Goal: Information Seeking & Learning: Learn about a topic

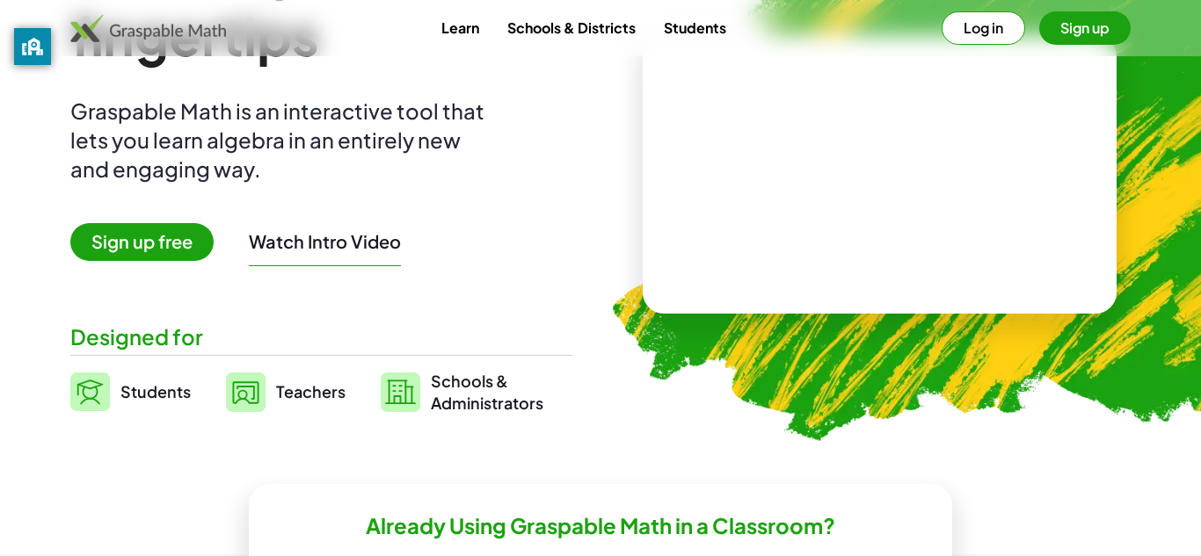
scroll to position [165, 0]
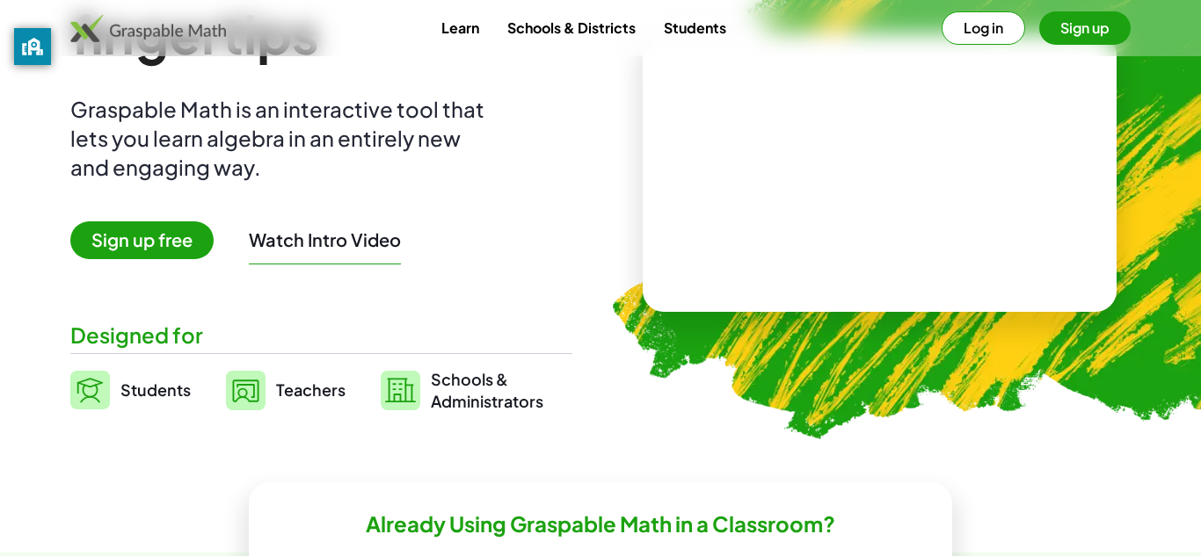
click at [833, 169] on video at bounding box center [880, 173] width 264 height 132
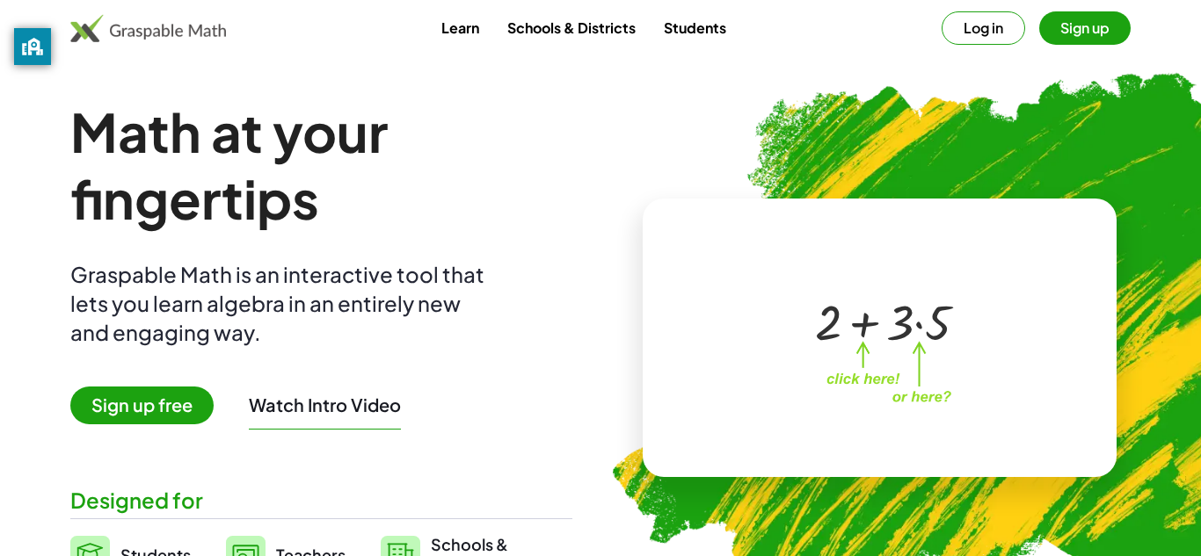
click at [1090, 25] on button "Sign up" at bounding box center [1084, 27] width 91 height 33
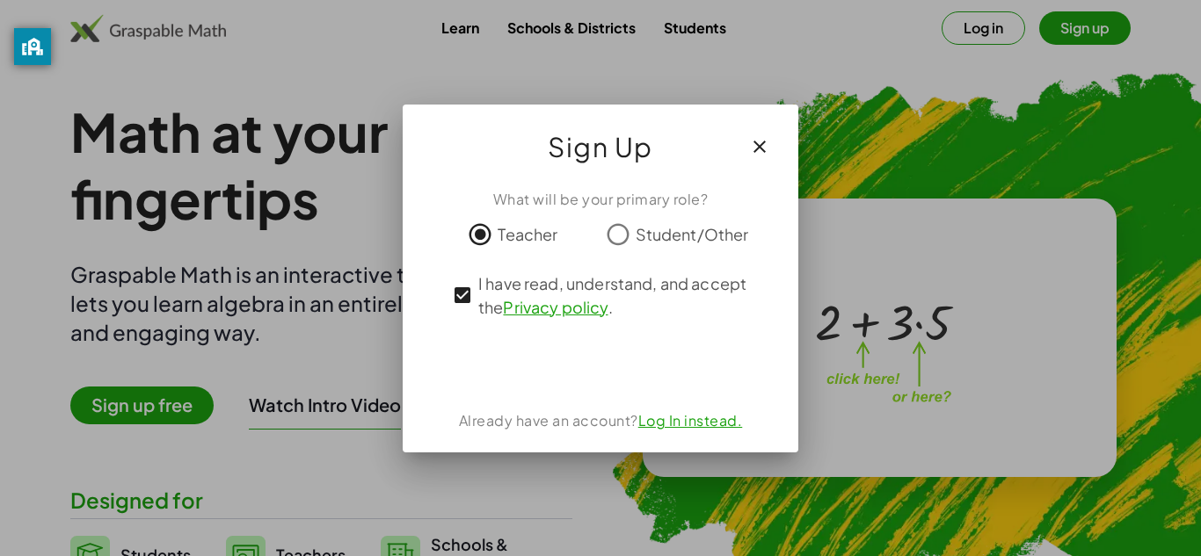
click at [578, 345] on iframe at bounding box center [601, 364] width 178 height 39
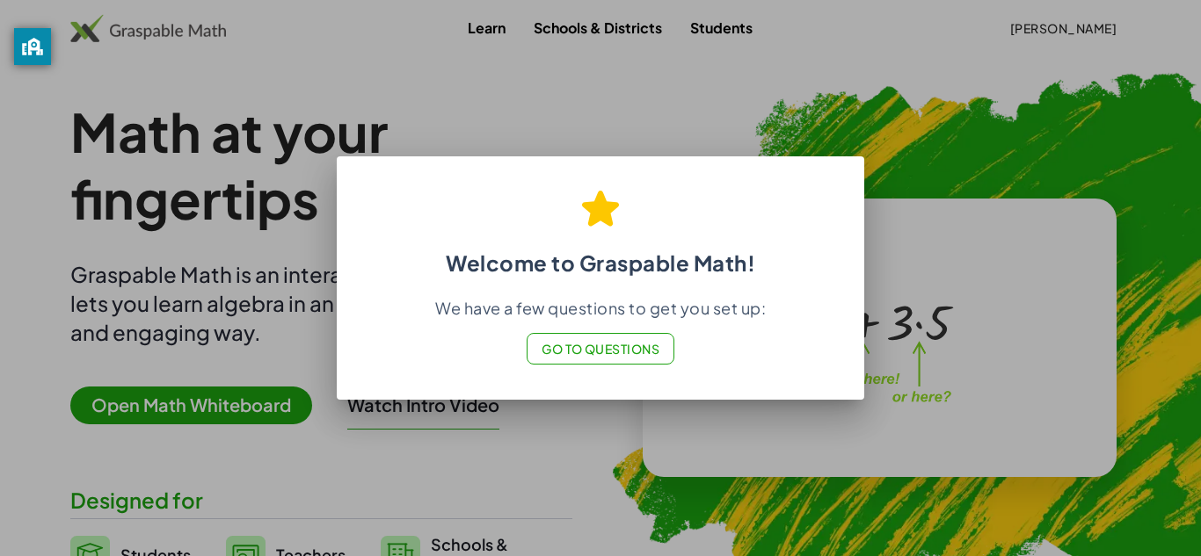
click at [594, 345] on span "Go to Questions" at bounding box center [600, 349] width 119 height 16
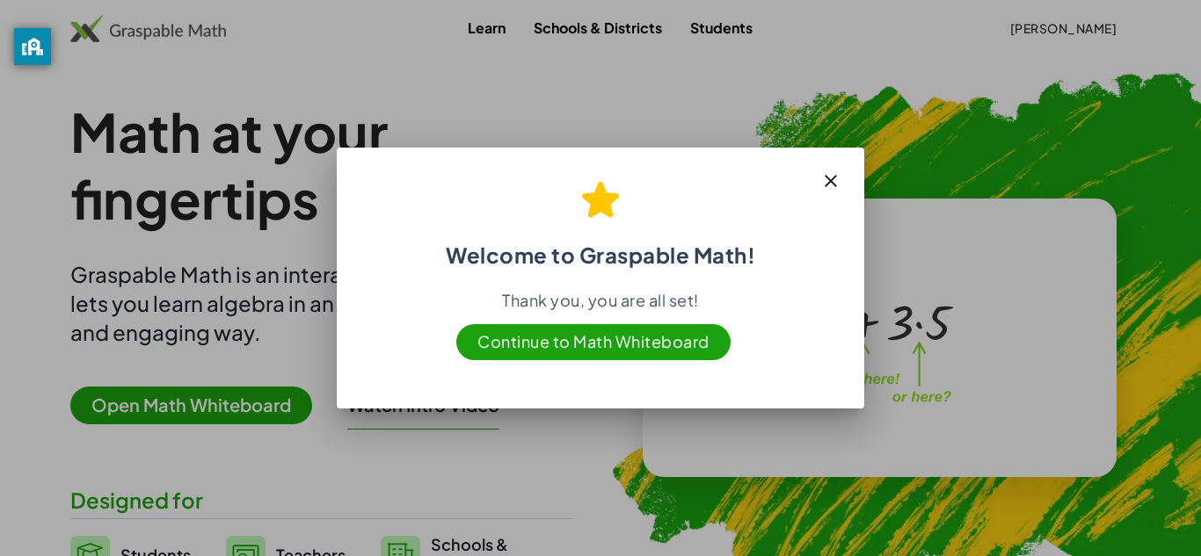
click at [619, 365] on div "Welcome to Graspable Math! Thank you, you are all set! Continue to Math Whitebo…" at bounding box center [600, 272] width 527 height 243
click at [604, 346] on span "Continue to Math Whiteboard" at bounding box center [593, 342] width 274 height 36
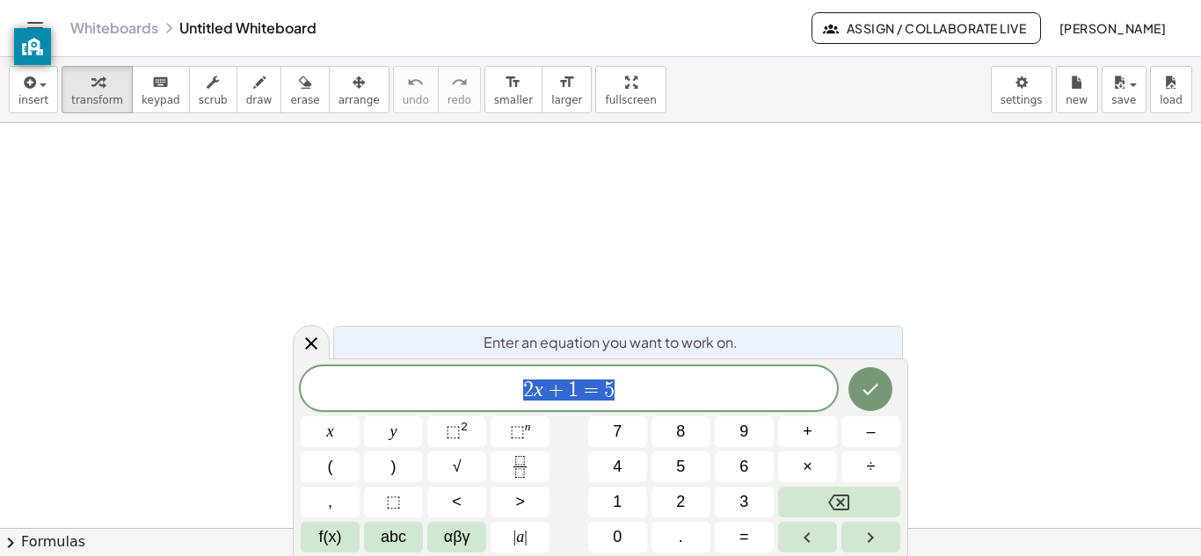
scroll to position [1, 0]
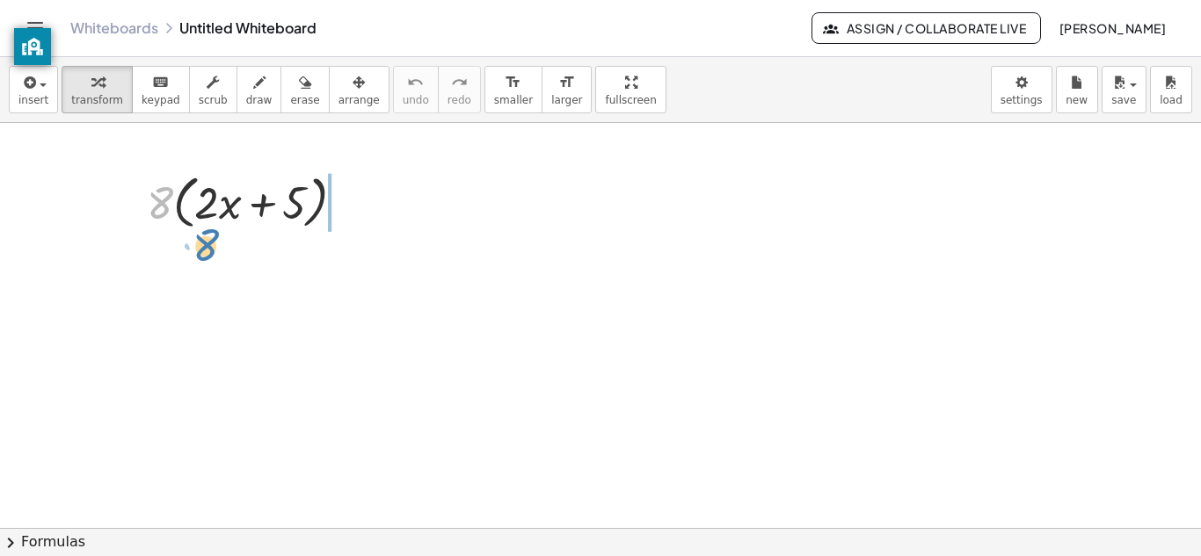
drag, startPoint x: 152, startPoint y: 192, endPoint x: 197, endPoint y: 226, distance: 55.9
click at [197, 226] on div at bounding box center [252, 201] width 229 height 67
click at [234, 250] on icon at bounding box center [237, 250] width 14 height 14
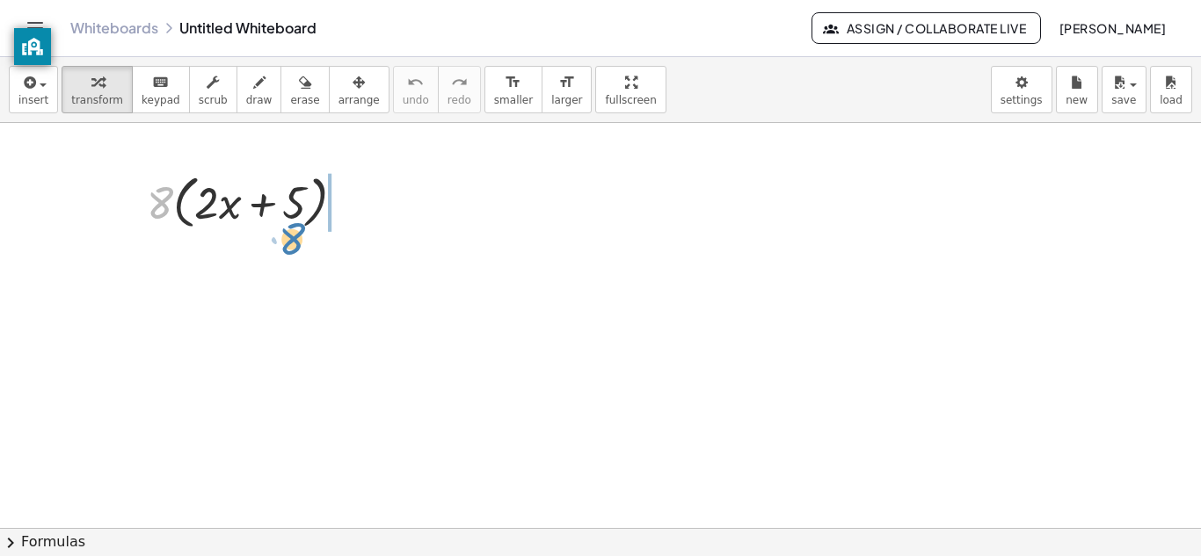
drag, startPoint x: 153, startPoint y: 205, endPoint x: 286, endPoint y: 240, distance: 137.3
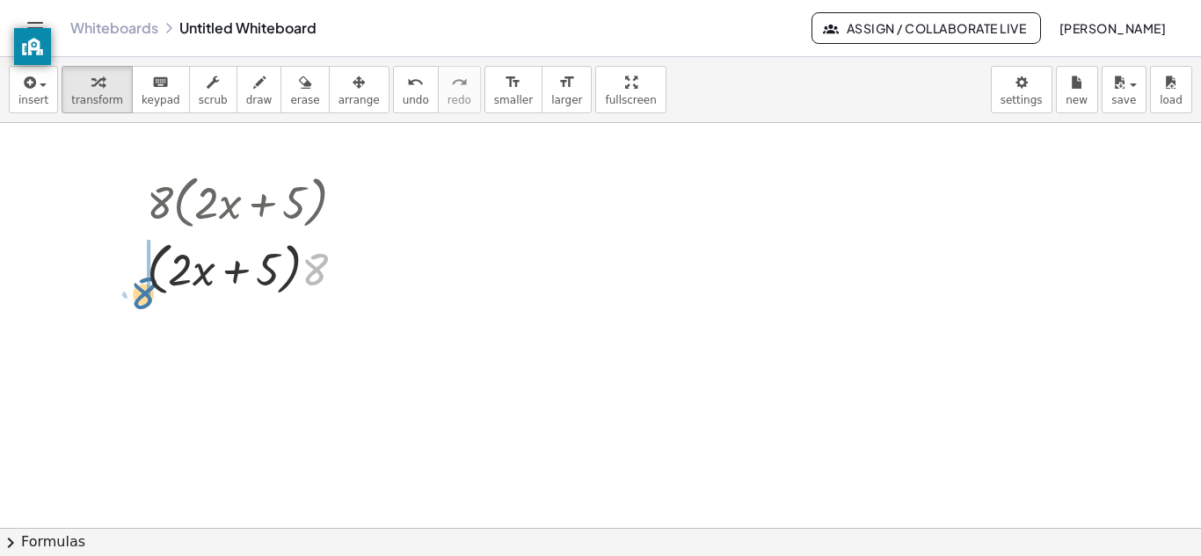
drag, startPoint x: 319, startPoint y: 274, endPoint x: 123, endPoint y: 258, distance: 196.6
click at [123, 258] on div "· 8 · ( + · 2 · x + 5 ) · 8 · 8 · ( + · 2 · x + 5 )" at bounding box center [245, 234] width 251 height 142
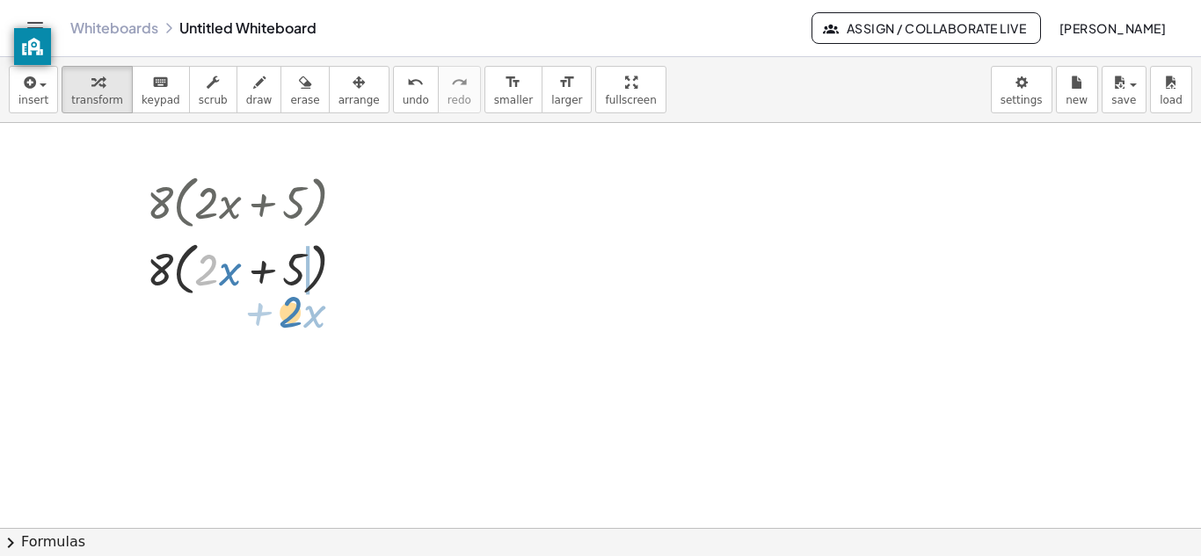
drag, startPoint x: 202, startPoint y: 266, endPoint x: 293, endPoint y: 310, distance: 100.6
drag, startPoint x: 280, startPoint y: 285, endPoint x: 206, endPoint y: 289, distance: 74.0
click at [206, 289] on div at bounding box center [252, 268] width 229 height 67
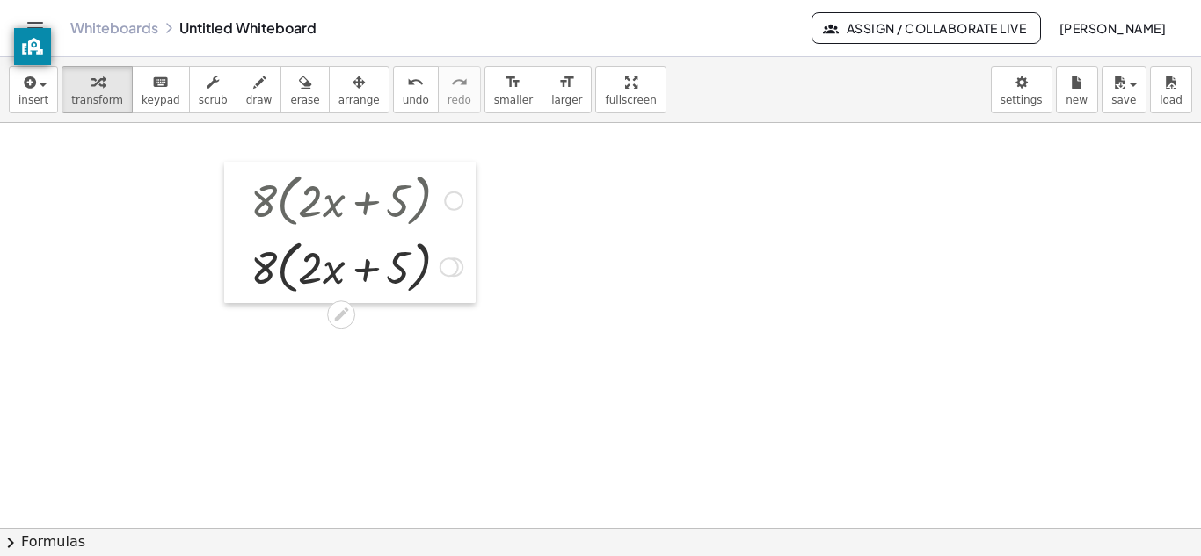
drag, startPoint x: 143, startPoint y: 268, endPoint x: 116, endPoint y: 244, distance: 36.1
click at [224, 244] on div at bounding box center [237, 233] width 26 height 142
